Goal: Find specific page/section: Find specific page/section

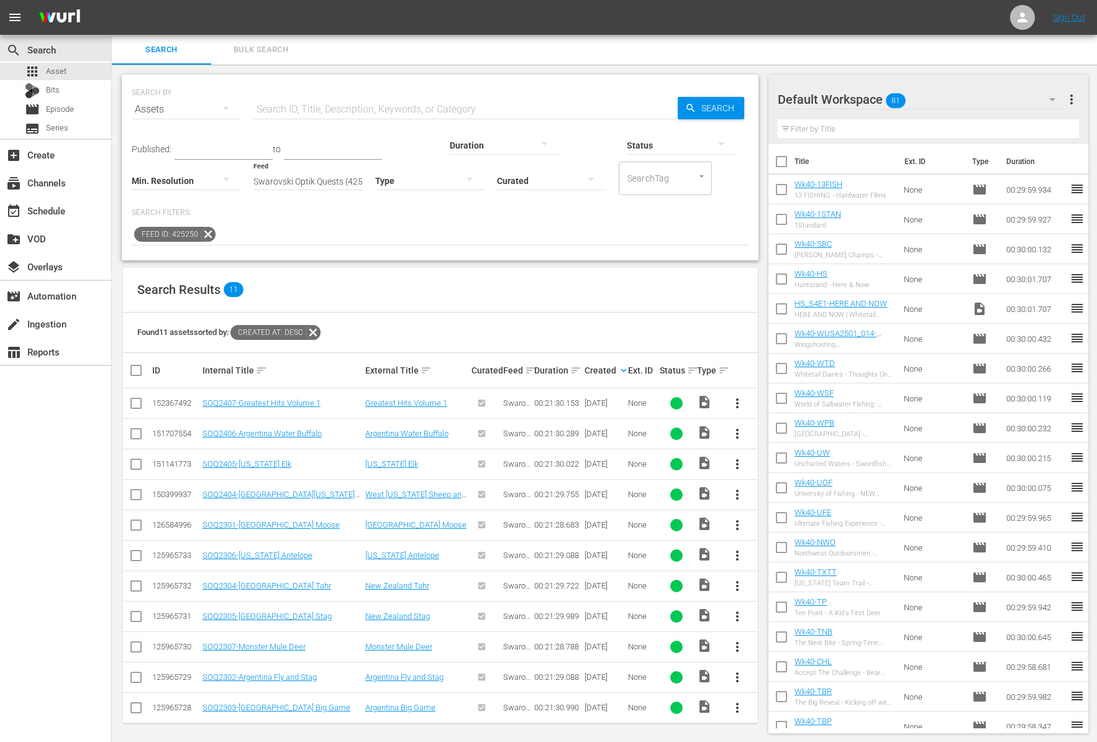
scroll to position [1, 0]
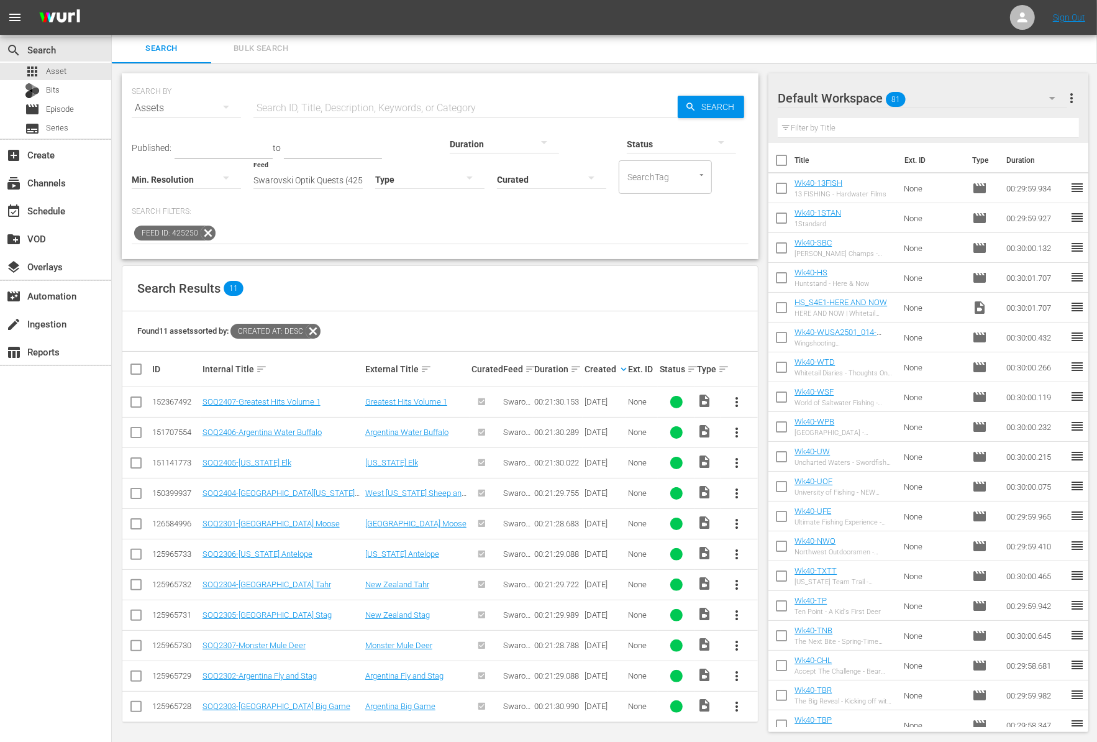
click at [206, 229] on icon at bounding box center [208, 233] width 16 height 16
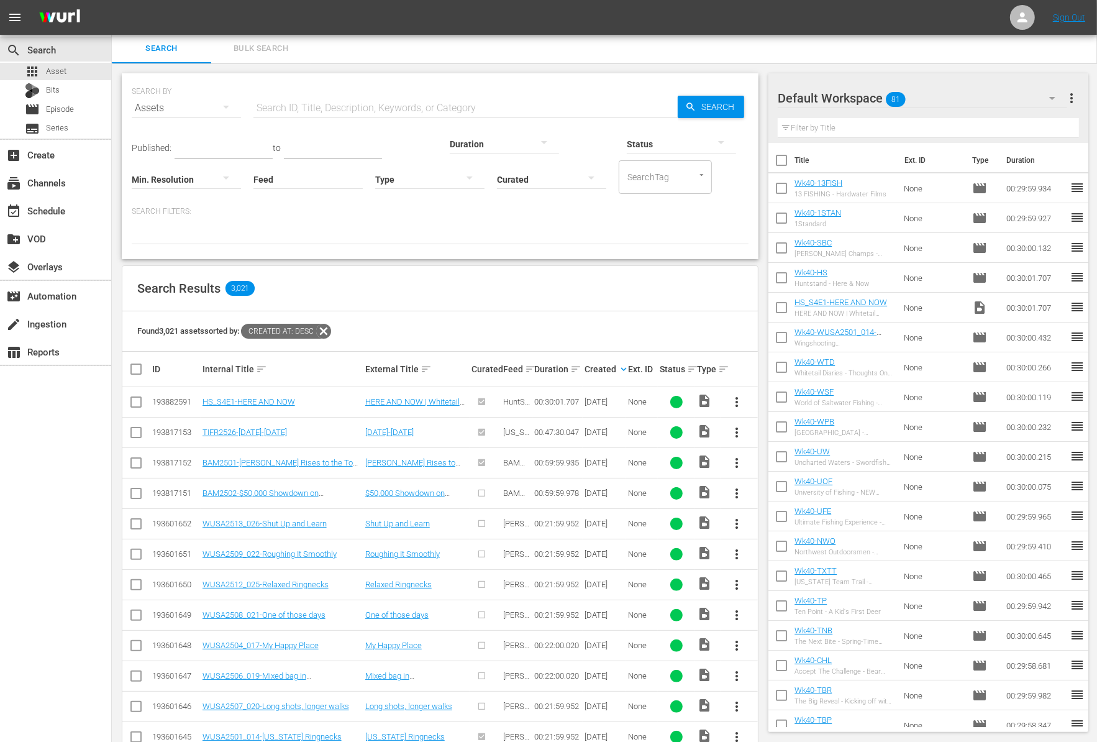
click at [316, 326] on span "Created At: desc" at bounding box center [278, 331] width 75 height 15
click at [324, 326] on icon at bounding box center [324, 331] width 16 height 16
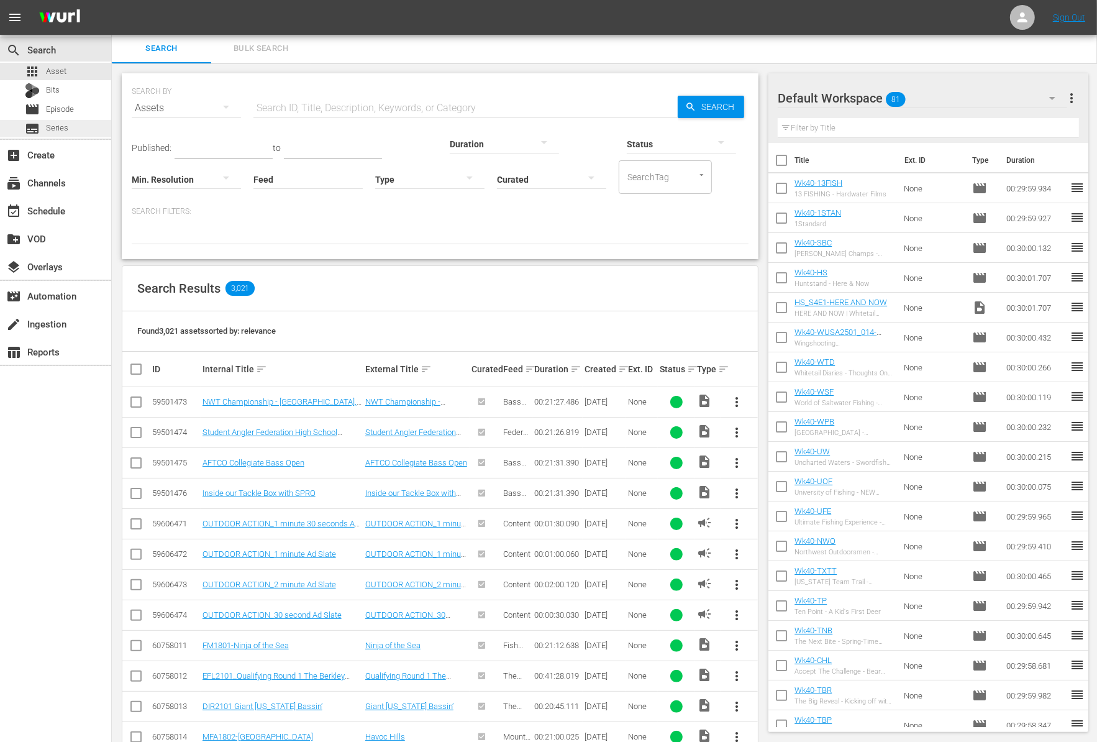
click at [57, 128] on span "Series" at bounding box center [57, 128] width 22 height 12
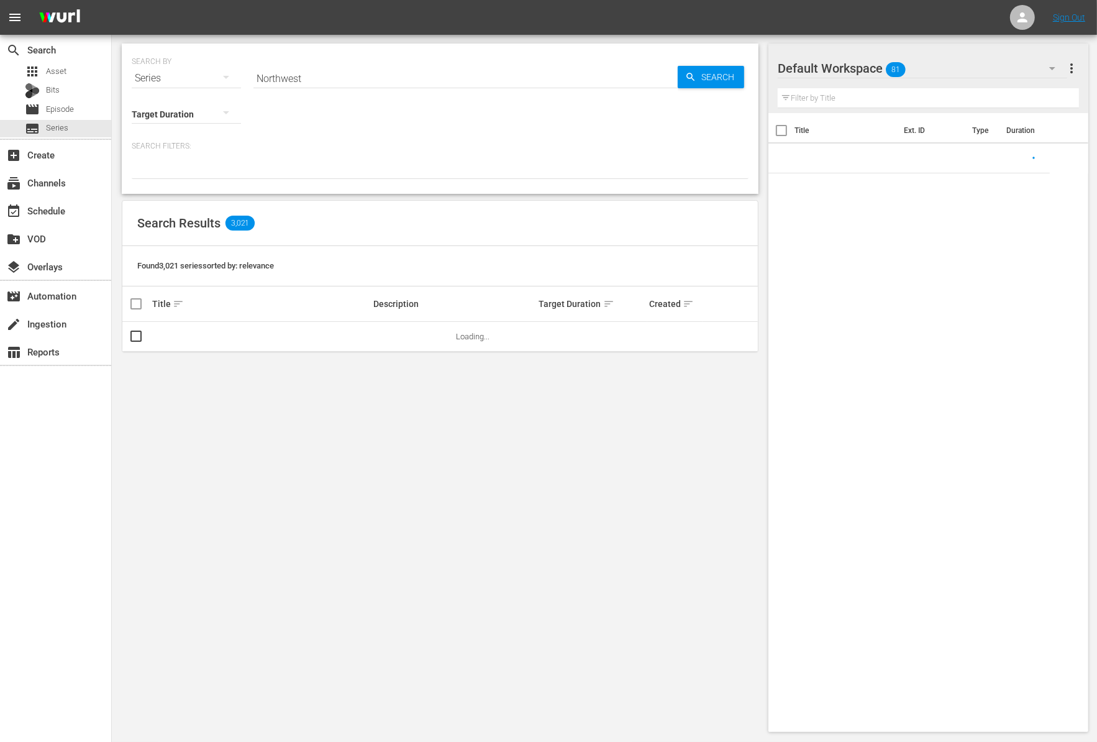
click at [293, 77] on input "Northwest" at bounding box center [466, 78] width 424 height 30
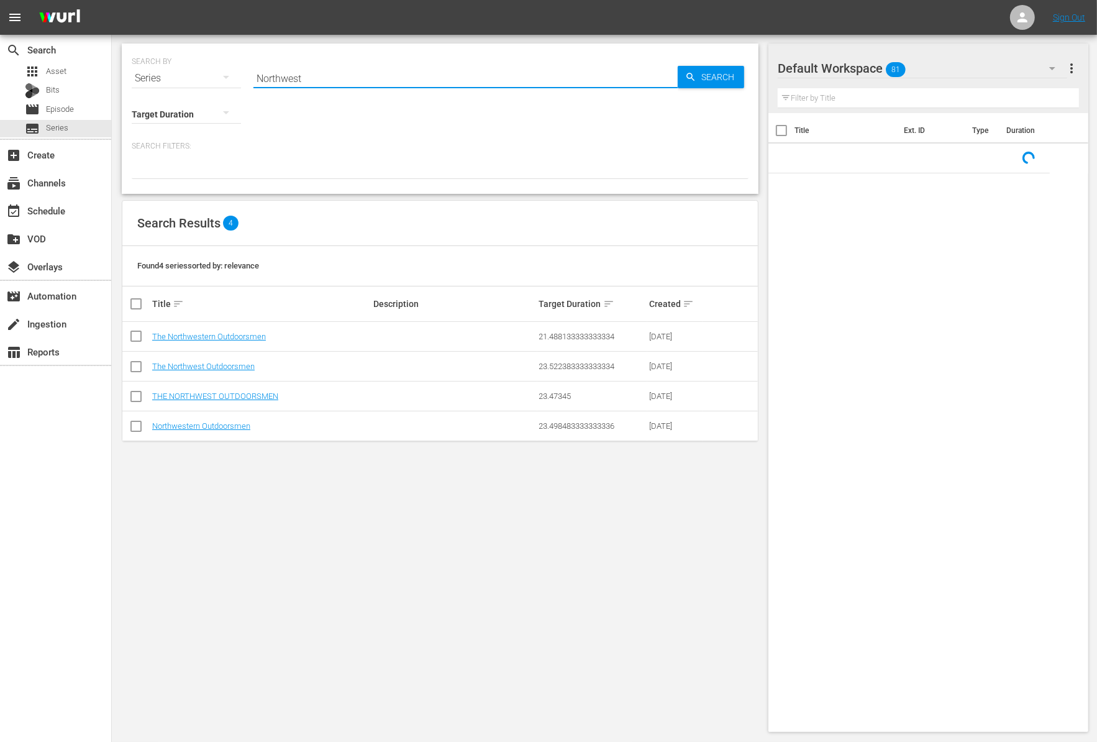
click at [293, 77] on input "Northwest" at bounding box center [466, 78] width 424 height 30
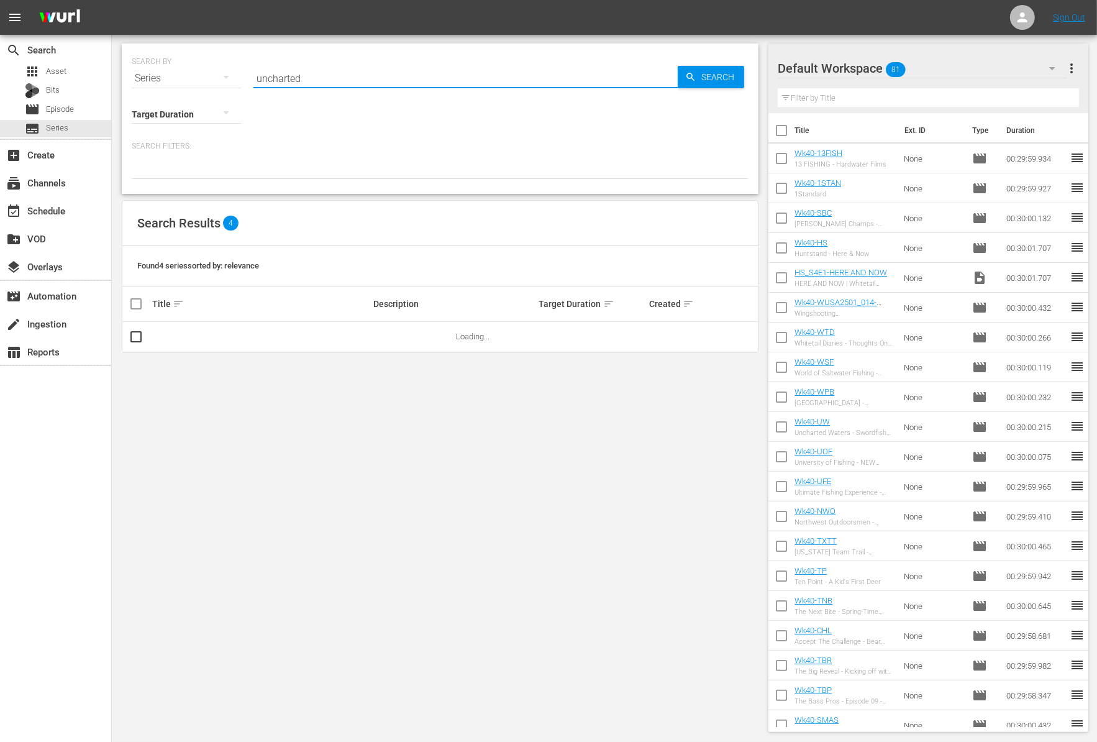
type input "Uncharted"
click at [206, 339] on link "Uncharted Waters with [PERSON_NAME]" at bounding box center [223, 336] width 142 height 9
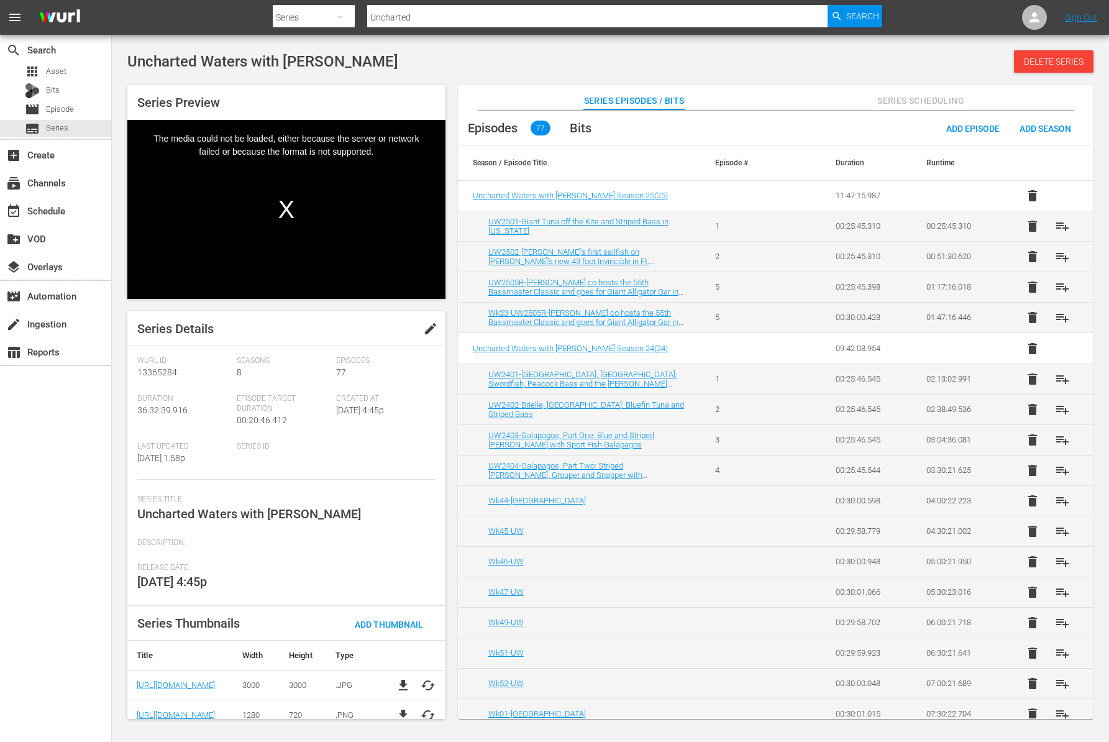
click at [640, 67] on div "Uncharted Waters with [PERSON_NAME] Delete Series" at bounding box center [610, 61] width 966 height 22
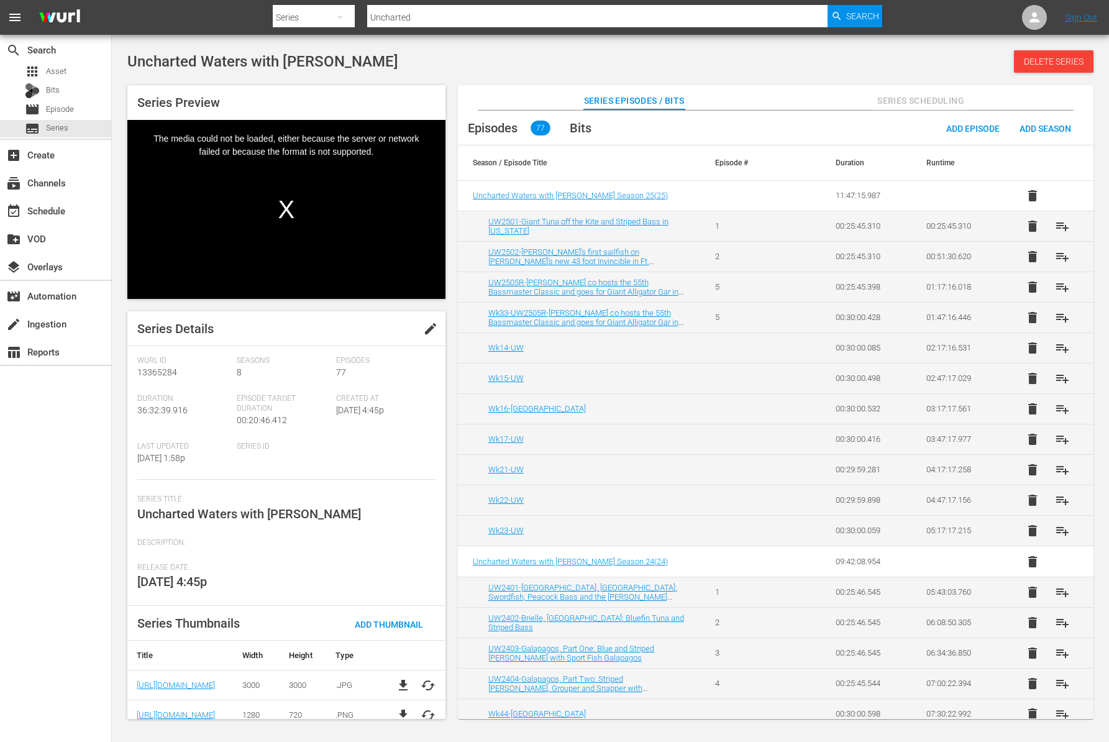
click at [692, 60] on div "Uncharted Waters with [PERSON_NAME] Delete Series" at bounding box center [610, 61] width 966 height 22
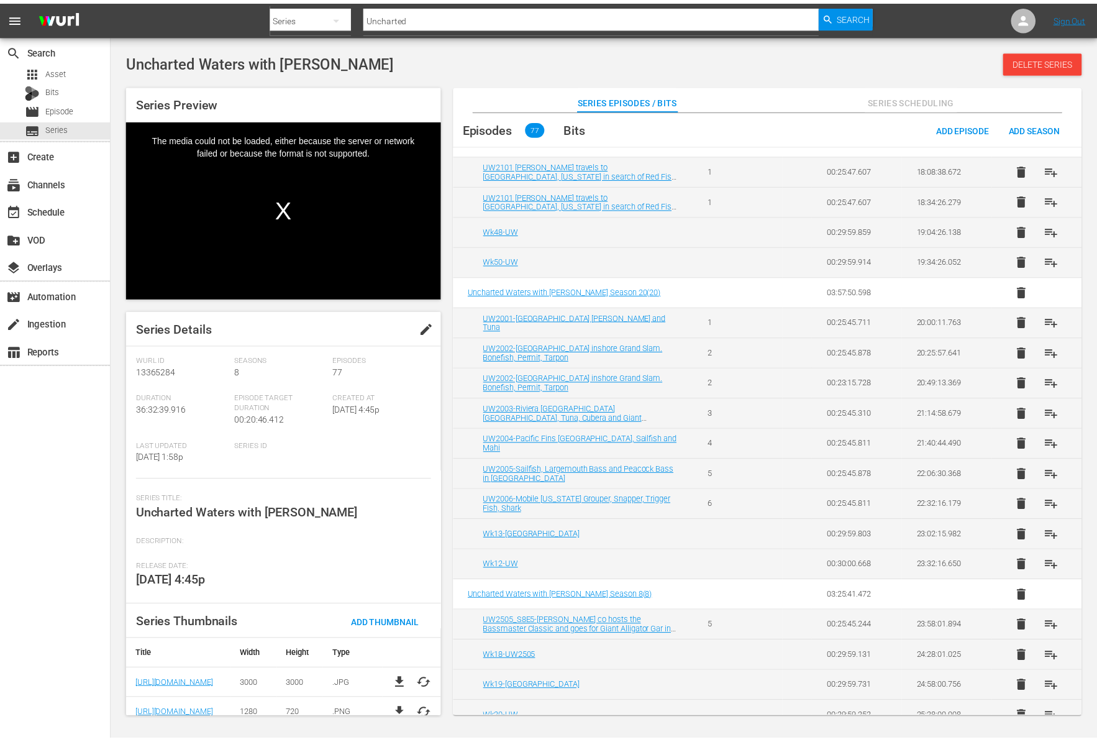
scroll to position [1269, 0]
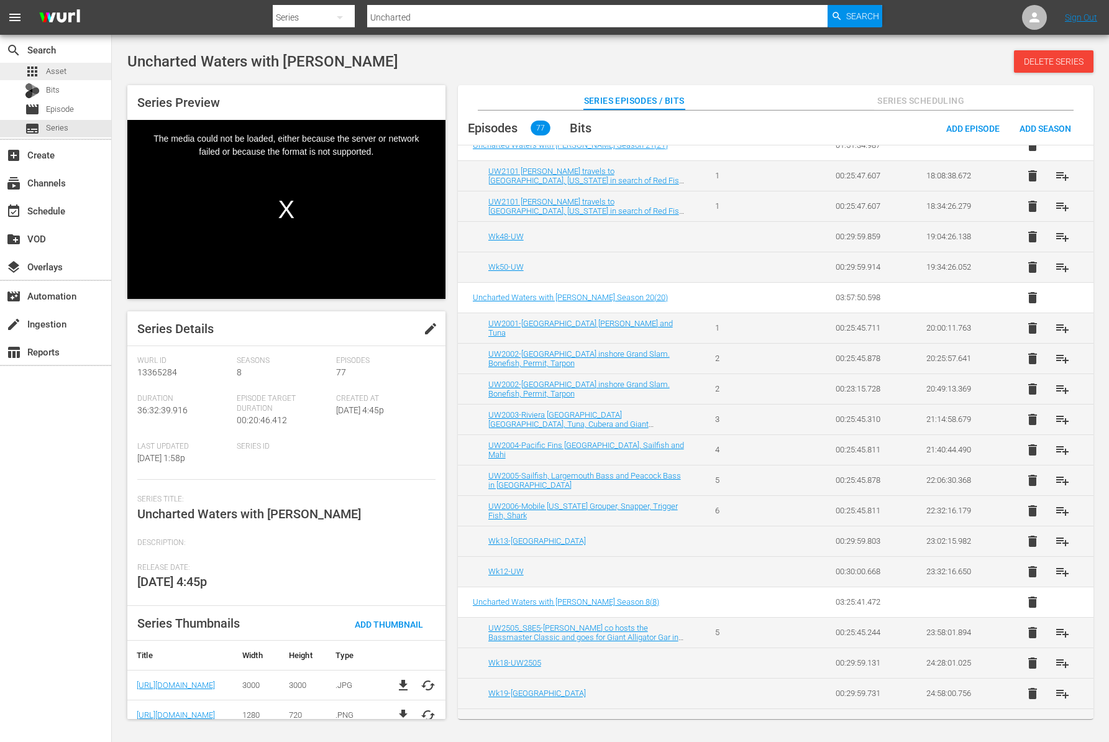
click at [65, 70] on span "Asset" at bounding box center [56, 71] width 21 height 12
